Goal: Entertainment & Leisure: Consume media (video, audio)

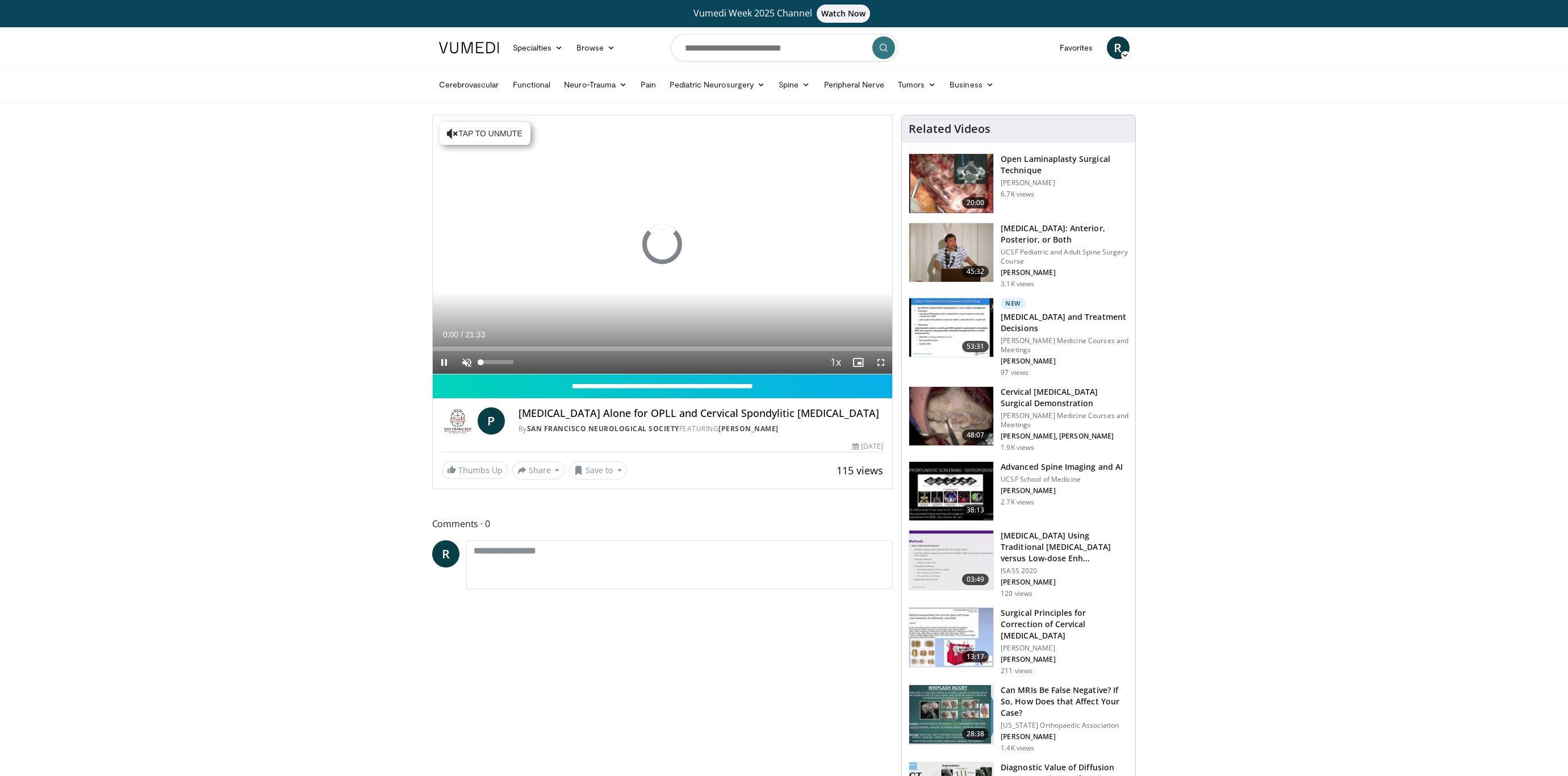
click at [467, 355] on span "Video Player" at bounding box center [467, 362] width 23 height 23
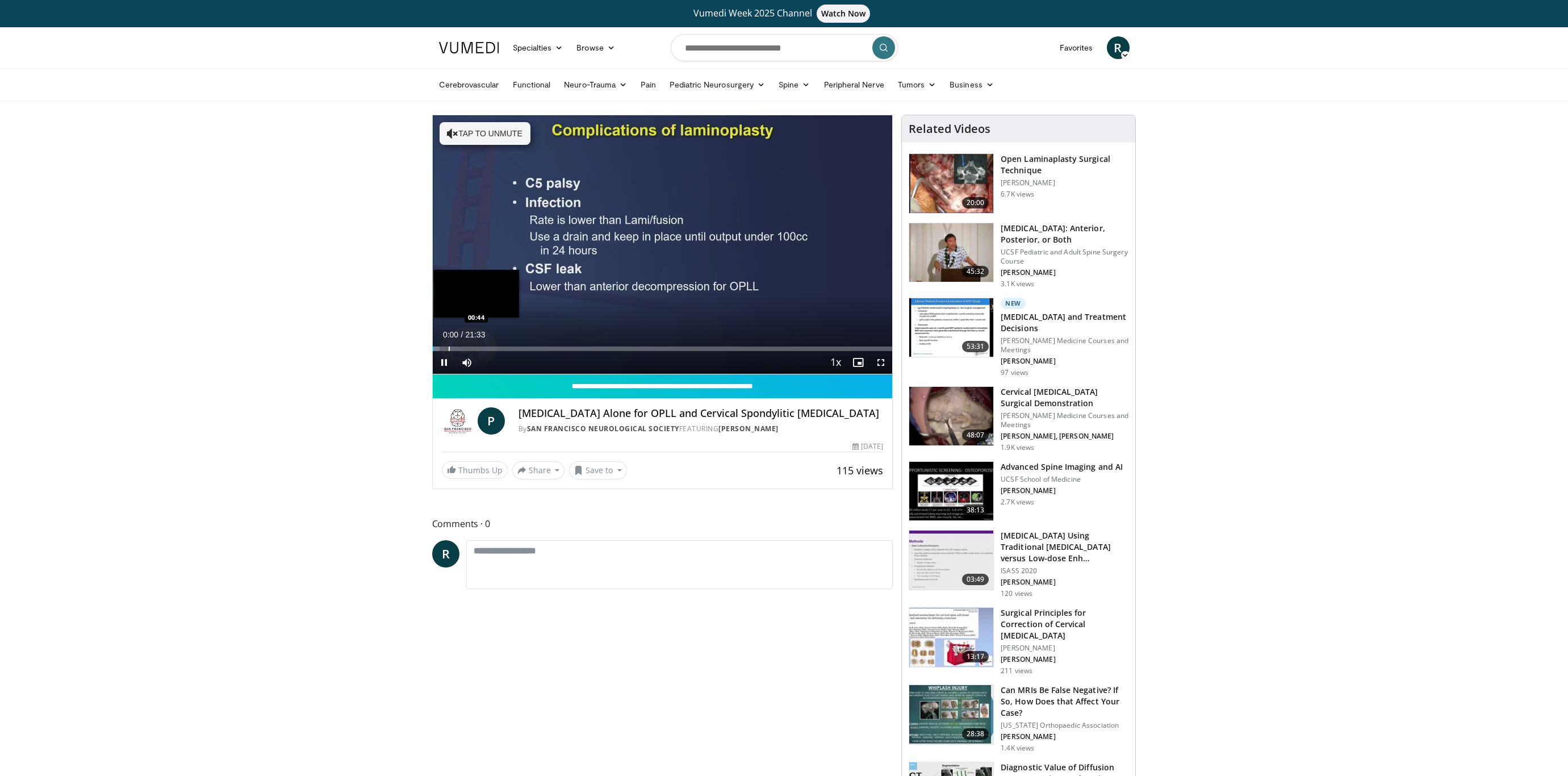
click at [449, 347] on div "Progress Bar" at bounding box center [449, 349] width 1 height 4
click at [881, 360] on span "Video Player" at bounding box center [880, 362] width 23 height 23
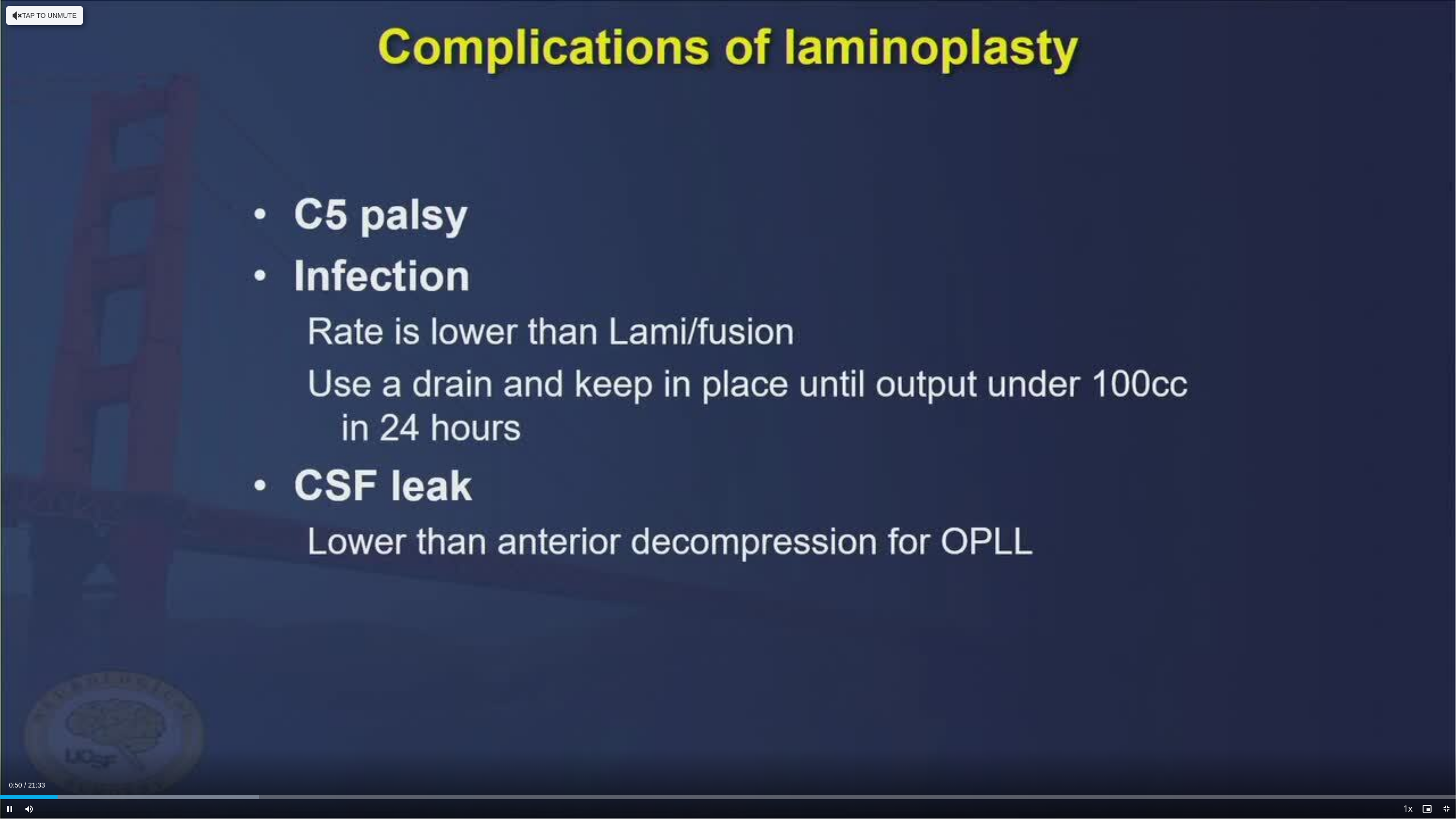
click at [132, 661] on div "Current Time 0:50 / Duration 21:33 Pause Skip Backward Skip Forward Mute Loaded…" at bounding box center [728, 809] width 1456 height 19
click at [197, 661] on div "Progress Bar" at bounding box center [197, 797] width 1 height 4
click at [256, 661] on div "Loaded : 28.61% 02:56 03:47" at bounding box center [728, 794] width 1456 height 9
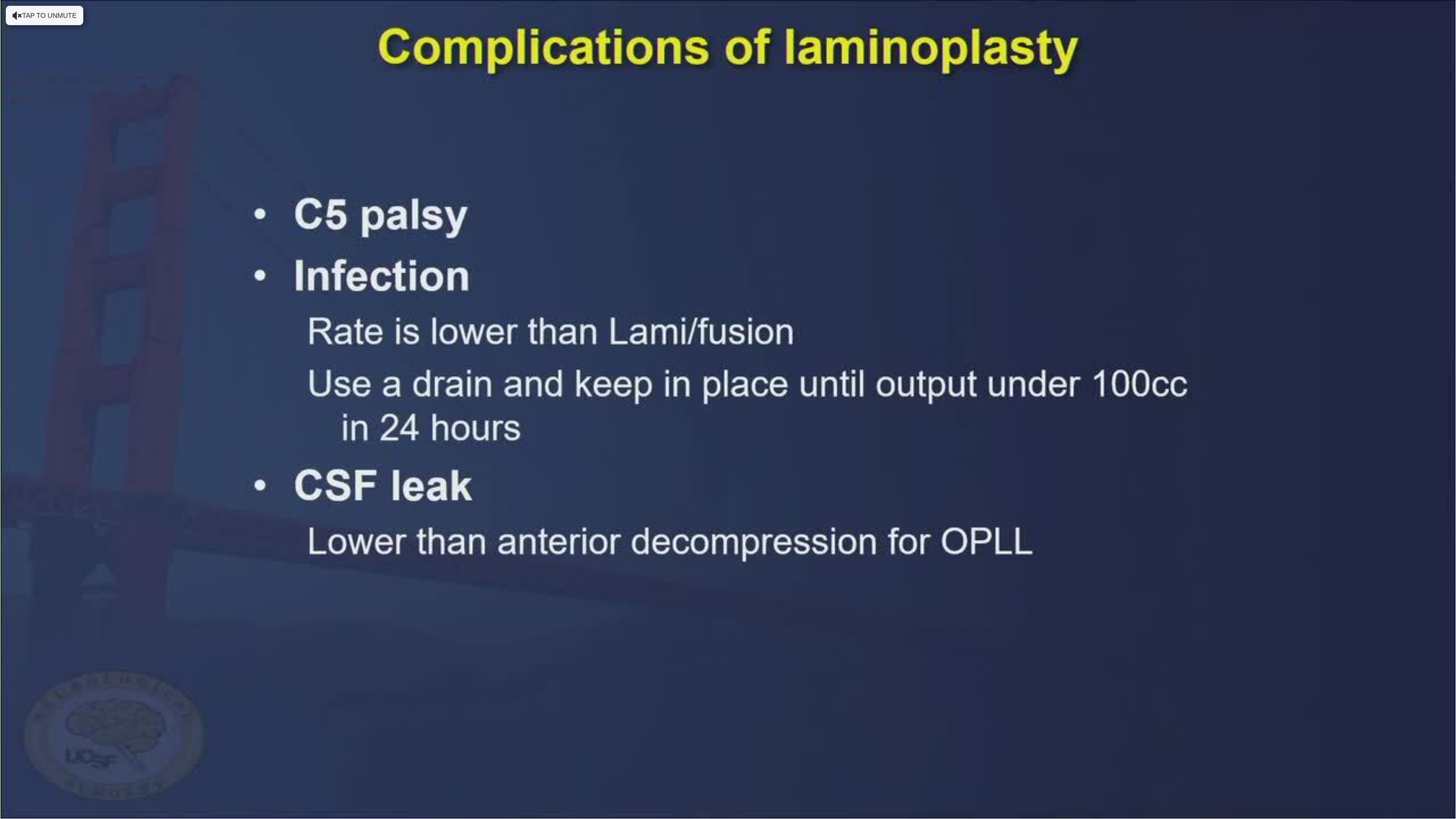
click at [356, 661] on div "10 seconds Tap to unmute" at bounding box center [728, 410] width 1456 height 819
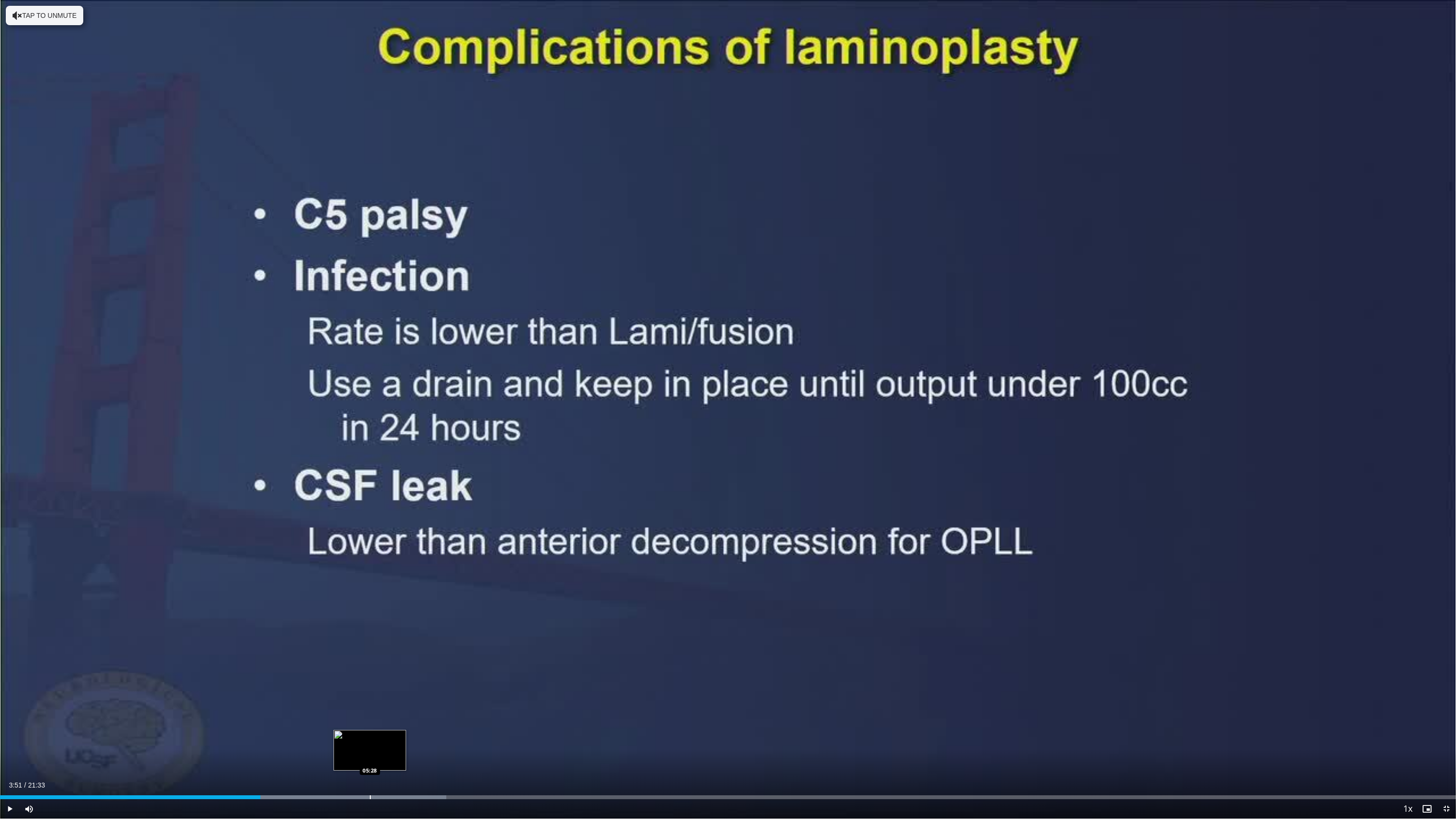
click at [370, 661] on div "Progress Bar" at bounding box center [370, 797] width 1 height 4
click at [11, 661] on span "Video Player" at bounding box center [9, 809] width 19 height 19
click at [413, 661] on div "Progress Bar" at bounding box center [413, 797] width 1 height 4
click at [474, 661] on div "Loaded : 42.53% 06:11 07:00" at bounding box center [728, 794] width 1456 height 9
click at [541, 661] on div "Progress Bar" at bounding box center [541, 797] width 1 height 4
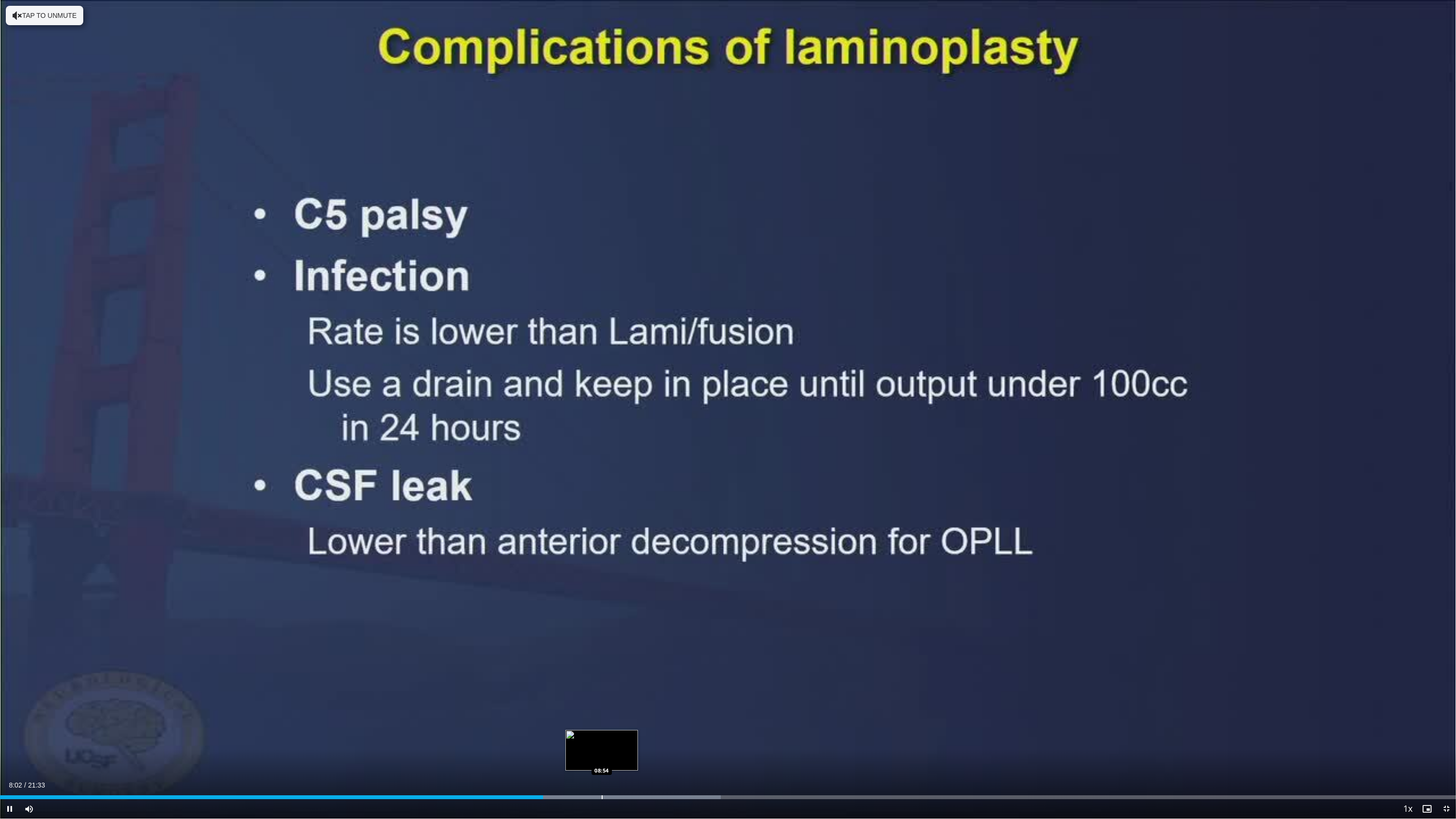
click at [602, 661] on div "Progress Bar" at bounding box center [602, 797] width 1 height 4
click at [686, 661] on div "Loaded : 54.13% 08:55 10:09" at bounding box center [728, 794] width 1456 height 9
click at [768, 661] on div "Progress Bar" at bounding box center [768, 797] width 1 height 4
click at [840, 661] on div "Progress Bar" at bounding box center [840, 797] width 1 height 4
click at [910, 661] on div "Loaded : 69.60% 12:28 13:28" at bounding box center [728, 794] width 1456 height 9
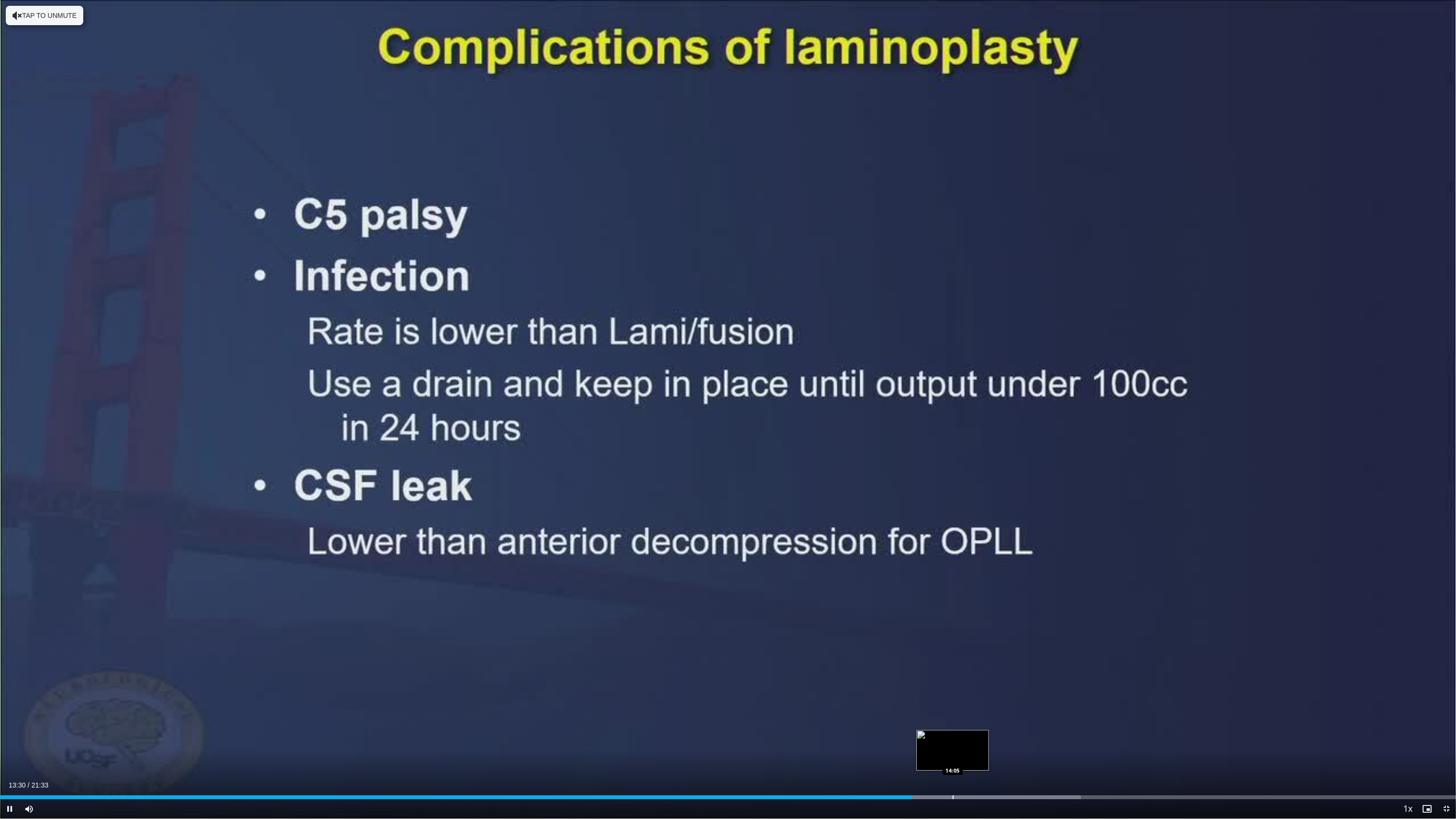
click at [953, 661] on div "Progress Bar" at bounding box center [953, 797] width 1 height 4
click at [1006, 661] on div "Loaded : 78.88% 14:11 14:52" at bounding box center [728, 794] width 1456 height 9
click at [1062, 661] on div "Progress Bar" at bounding box center [1062, 797] width 1 height 4
click at [1123, 661] on div "Loaded : 86.62% 15:46 16:37" at bounding box center [728, 794] width 1456 height 9
click at [1179, 661] on div "Progress Bar" at bounding box center [1179, 797] width 1 height 4
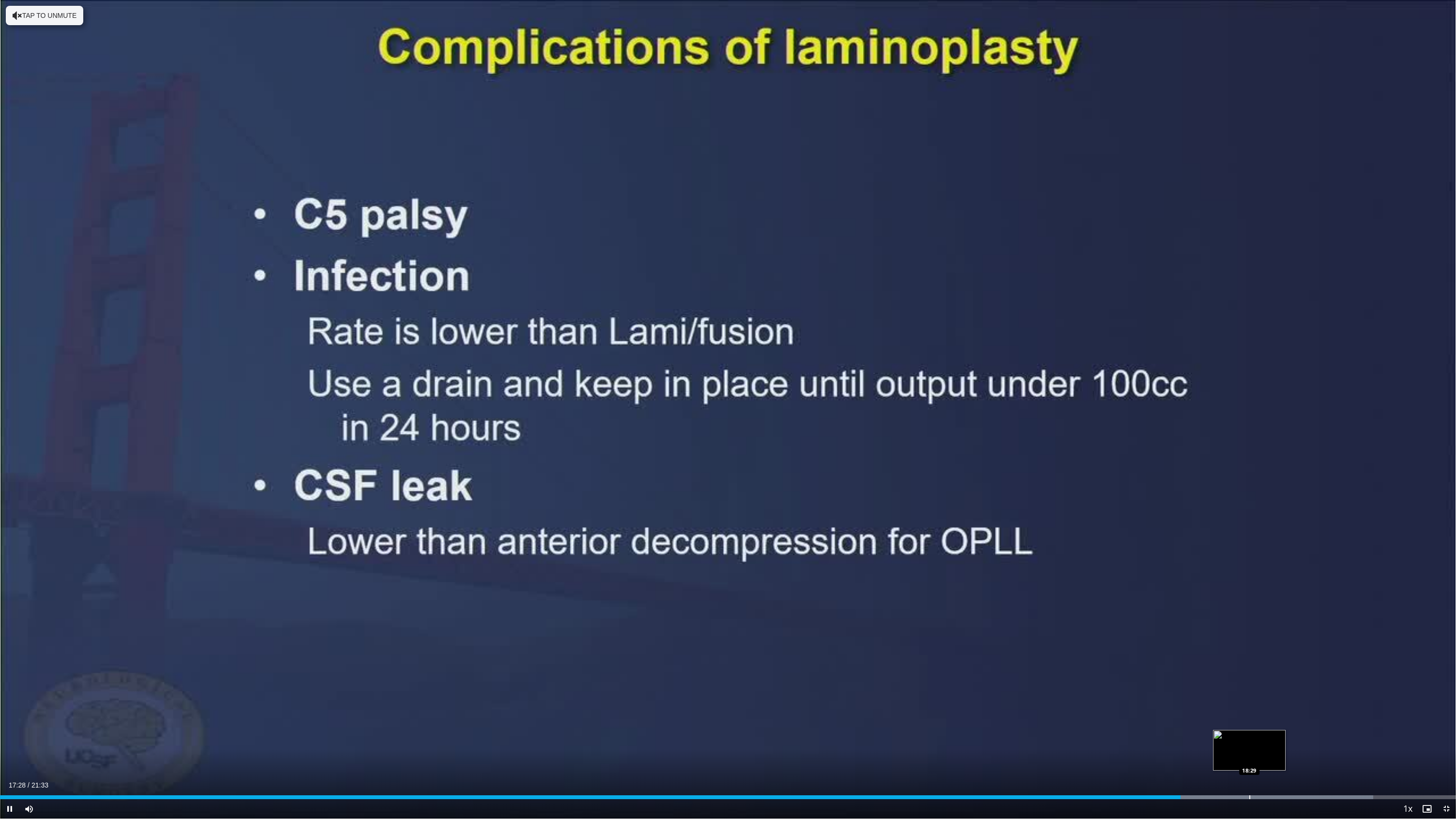
click at [1250, 661] on div "10 seconds Tap to unmute" at bounding box center [728, 410] width 1456 height 819
click at [1194, 661] on div "Progress Bar" at bounding box center [1194, 797] width 1 height 4
click at [15, 661] on span "Video Player" at bounding box center [9, 809] width 19 height 19
